Goal: Navigation & Orientation: Find specific page/section

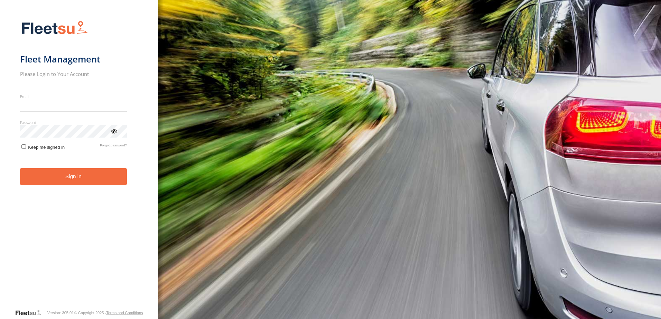
type input "**********"
drag, startPoint x: 0, startPoint y: 0, endPoint x: 72, endPoint y: 184, distance: 197.1
click at [72, 184] on button "Sign in" at bounding box center [73, 176] width 107 height 17
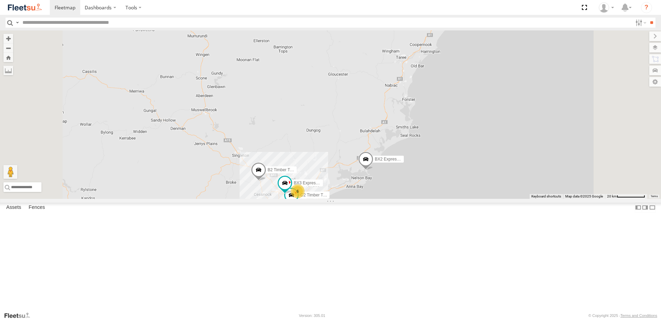
click at [0, 0] on div "L3 Plasterboard Truck" at bounding box center [0, 0] width 0 height 0
